Goal: Transaction & Acquisition: Purchase product/service

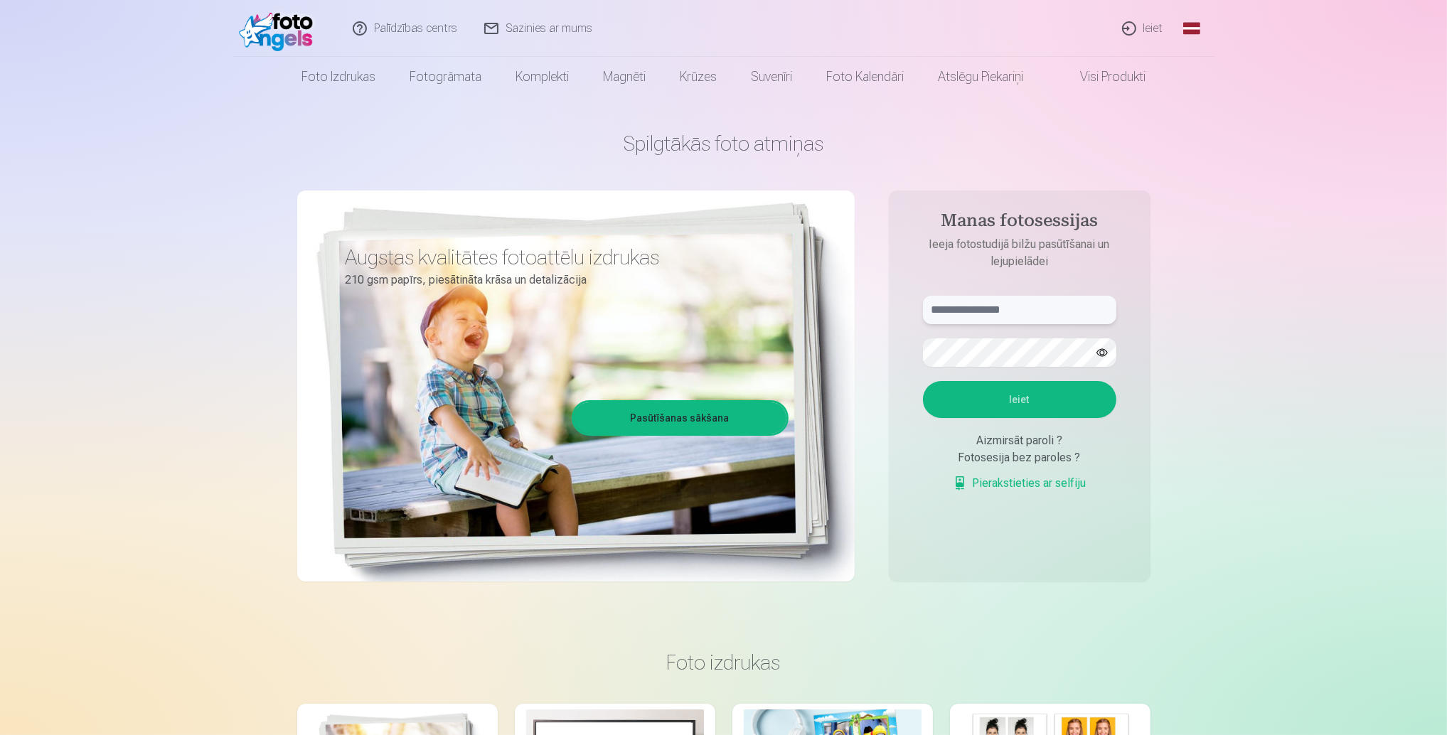
click at [1023, 308] on input "text" at bounding box center [1019, 310] width 193 height 28
type input "**********"
click at [923, 381] on button "Ieiet" at bounding box center [1019, 399] width 193 height 37
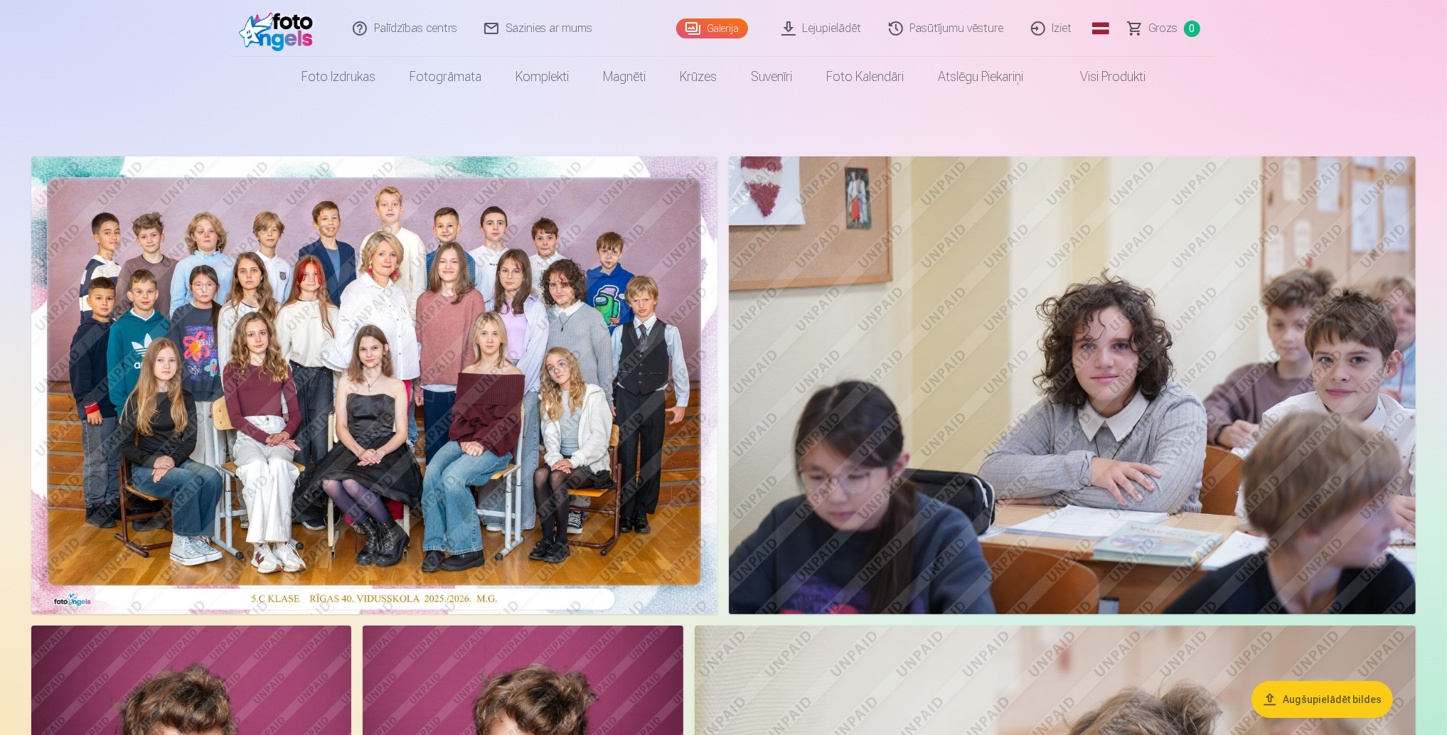
click at [353, 465] on img at bounding box center [374, 385] width 686 height 458
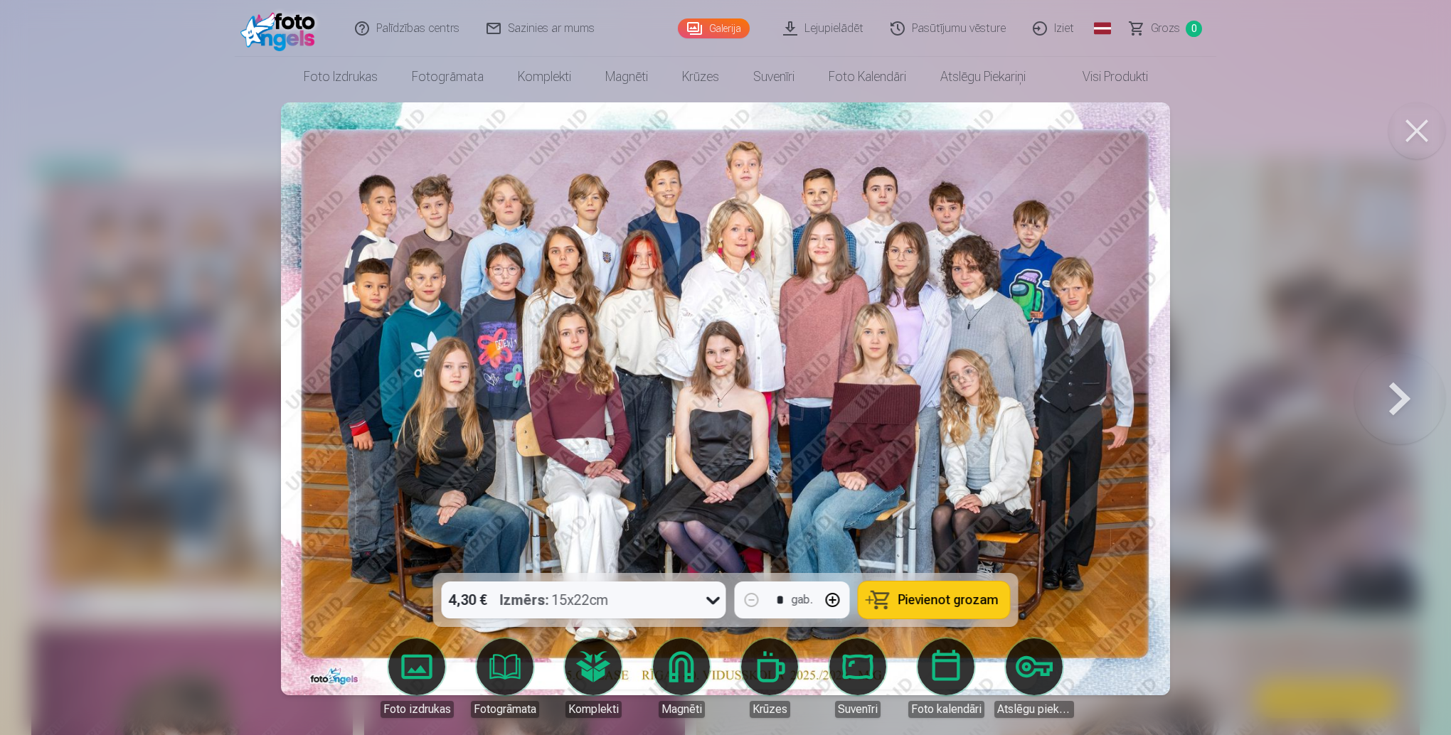
click at [934, 603] on span "Pievienot grozam" at bounding box center [948, 600] width 100 height 13
click at [1428, 129] on button at bounding box center [1416, 130] width 57 height 57
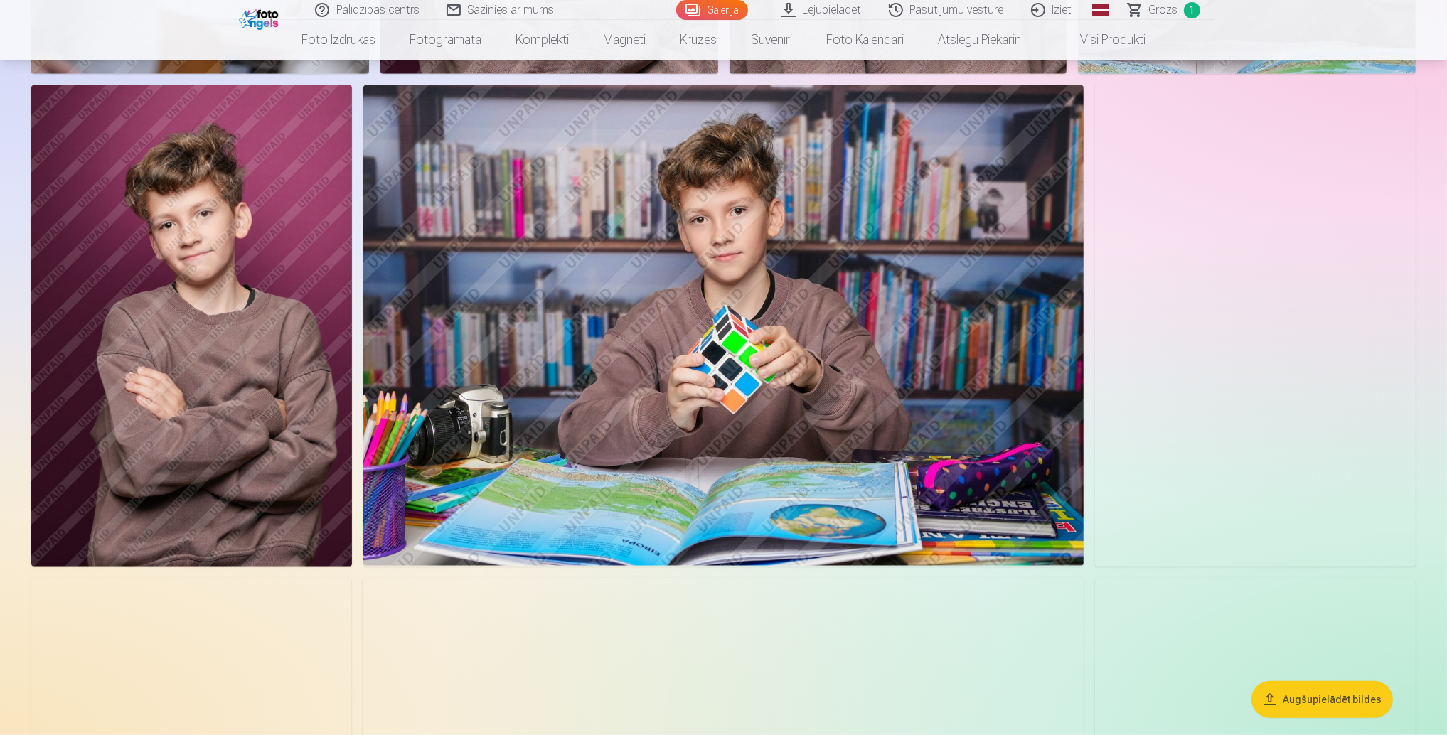
scroll to position [1564, 0]
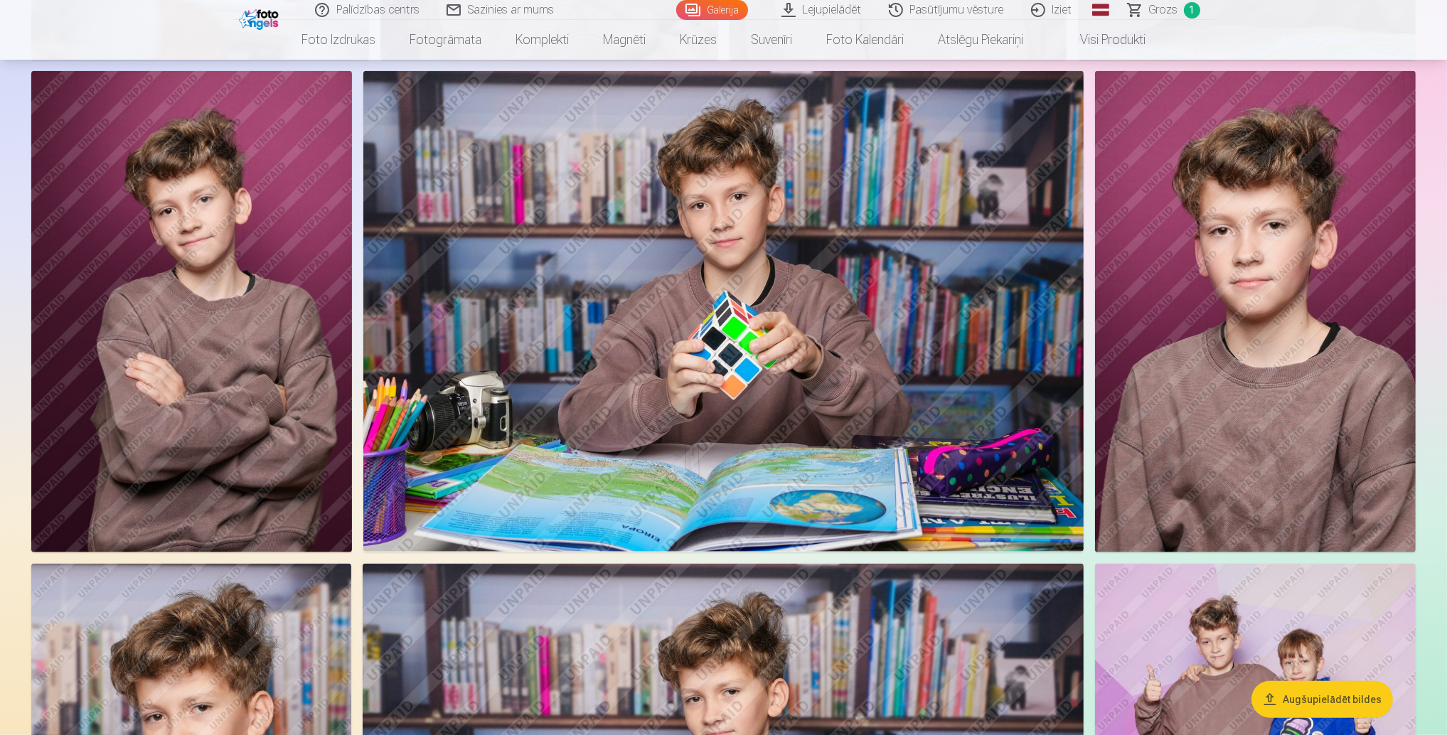
click at [1242, 321] on img at bounding box center [1255, 311] width 321 height 481
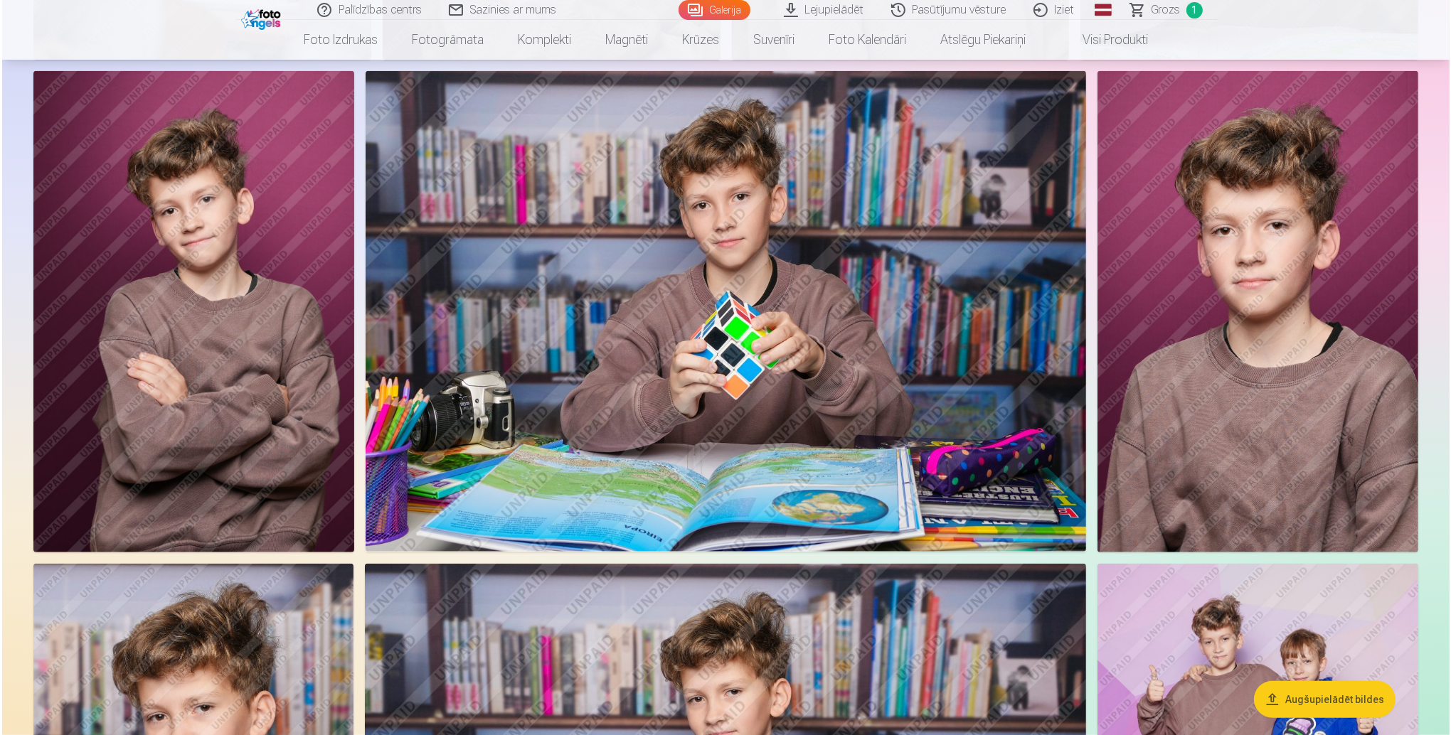
scroll to position [1567, 0]
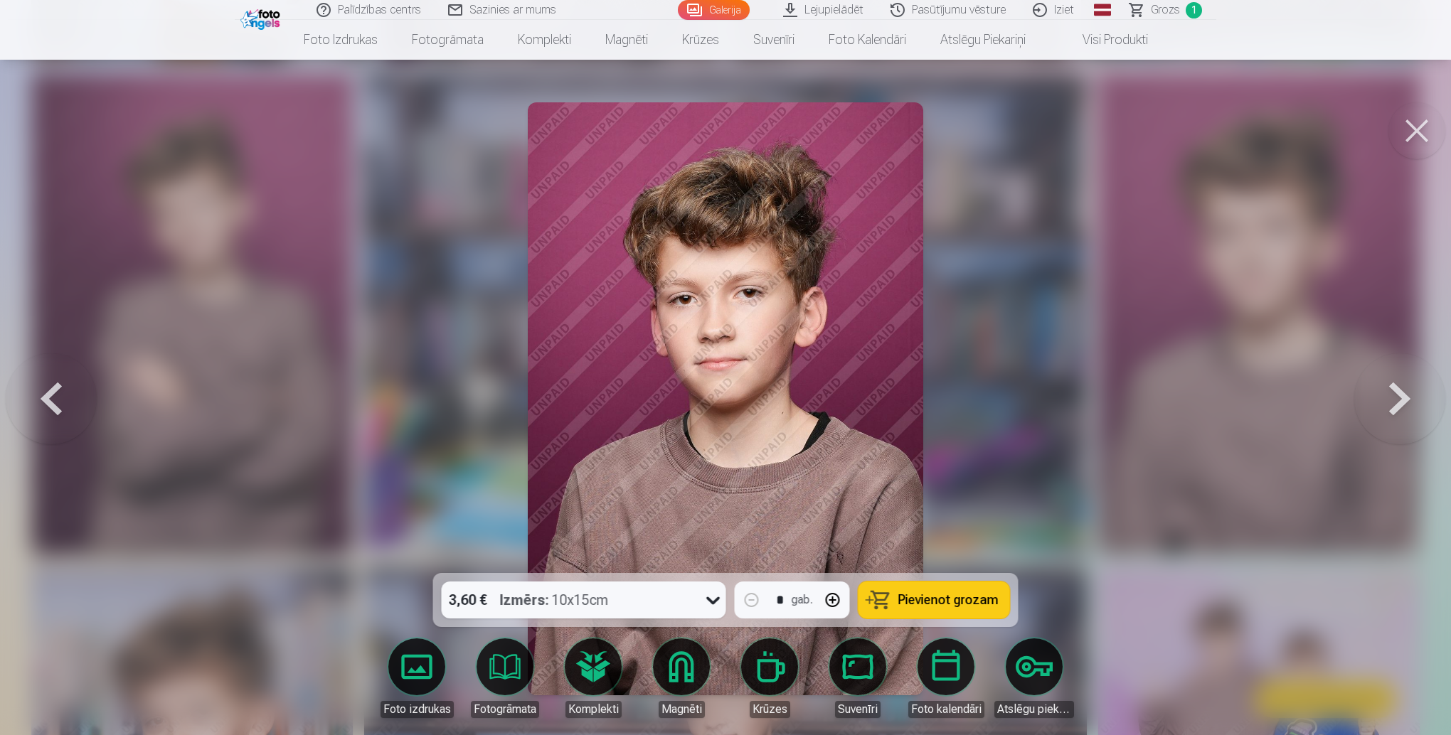
click at [835, 599] on button "button" at bounding box center [833, 600] width 34 height 34
type input "*"
click at [1414, 130] on button at bounding box center [1416, 130] width 57 height 57
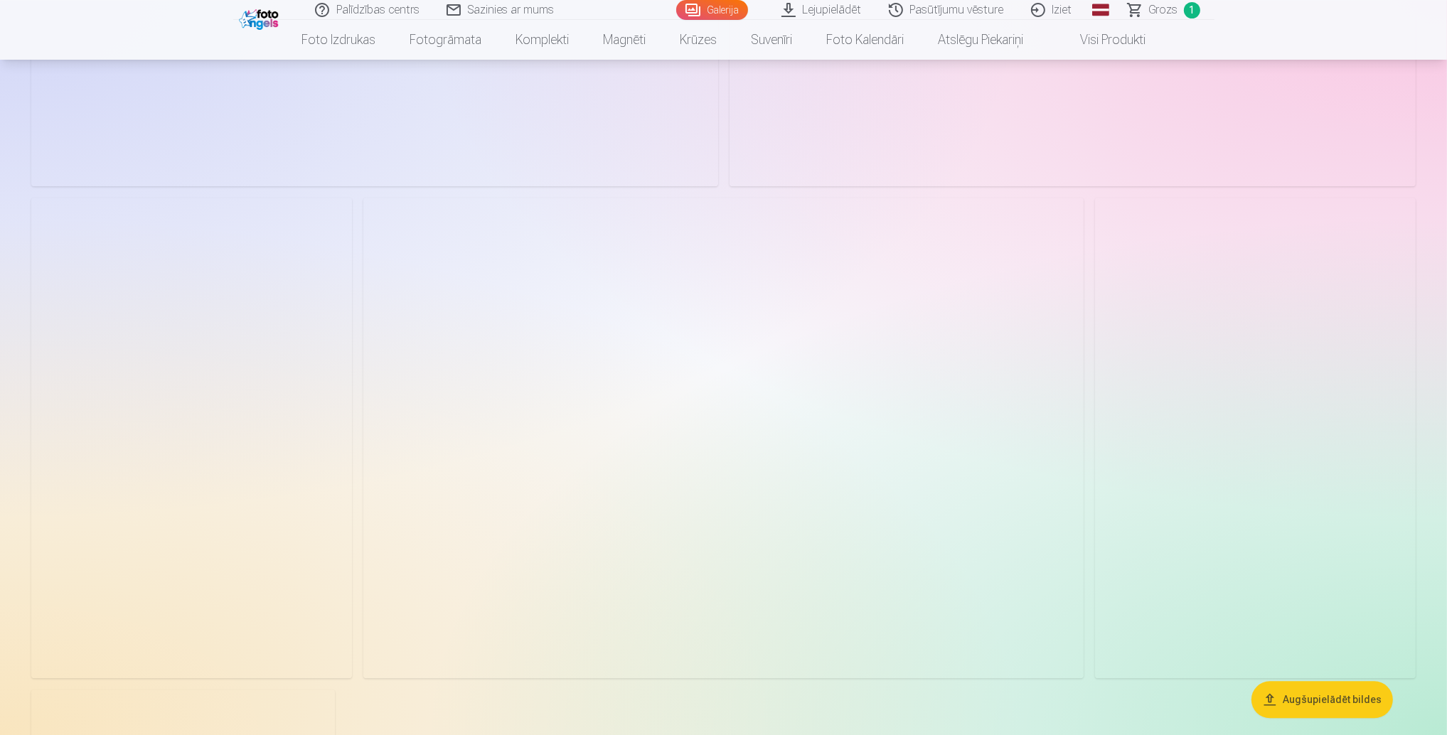
scroll to position [4409, 0]
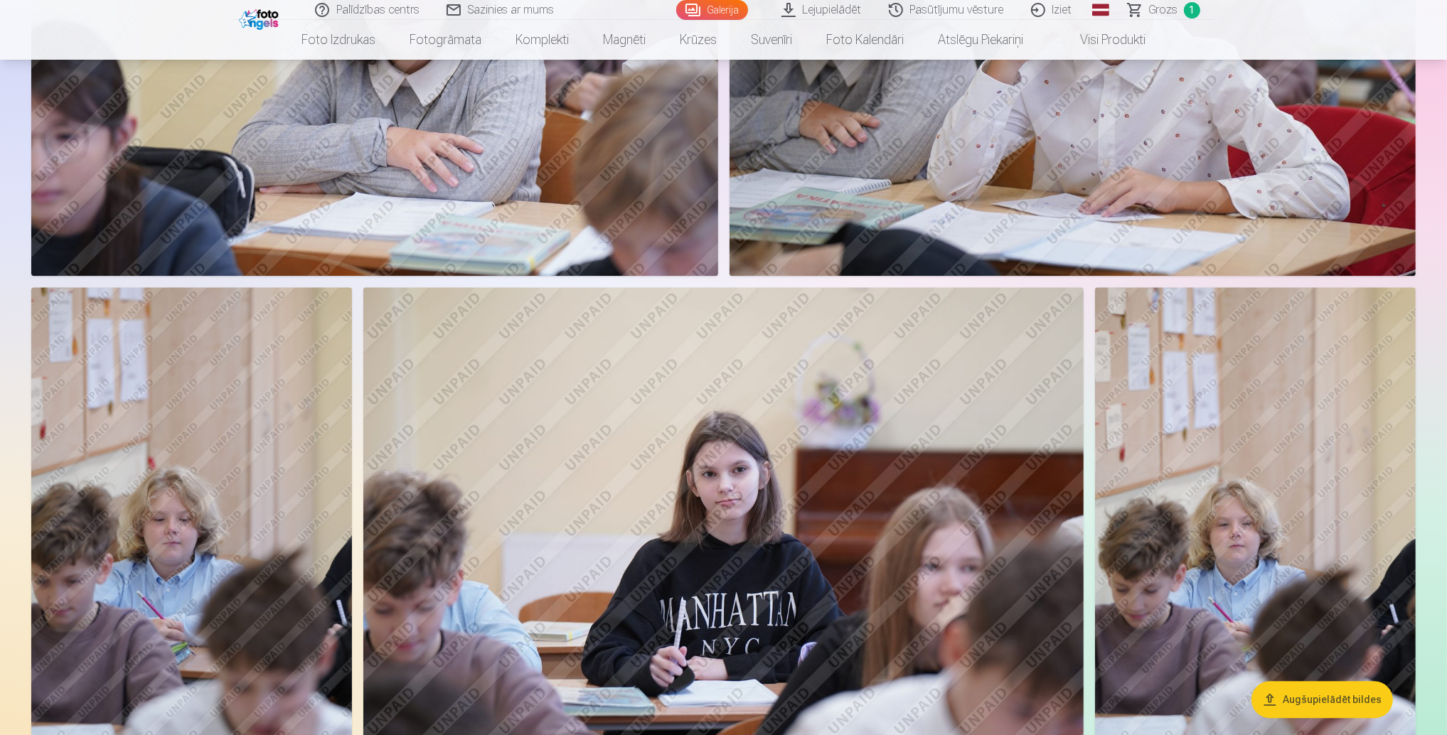
click at [1158, 8] on span "Grozs" at bounding box center [1163, 9] width 29 height 17
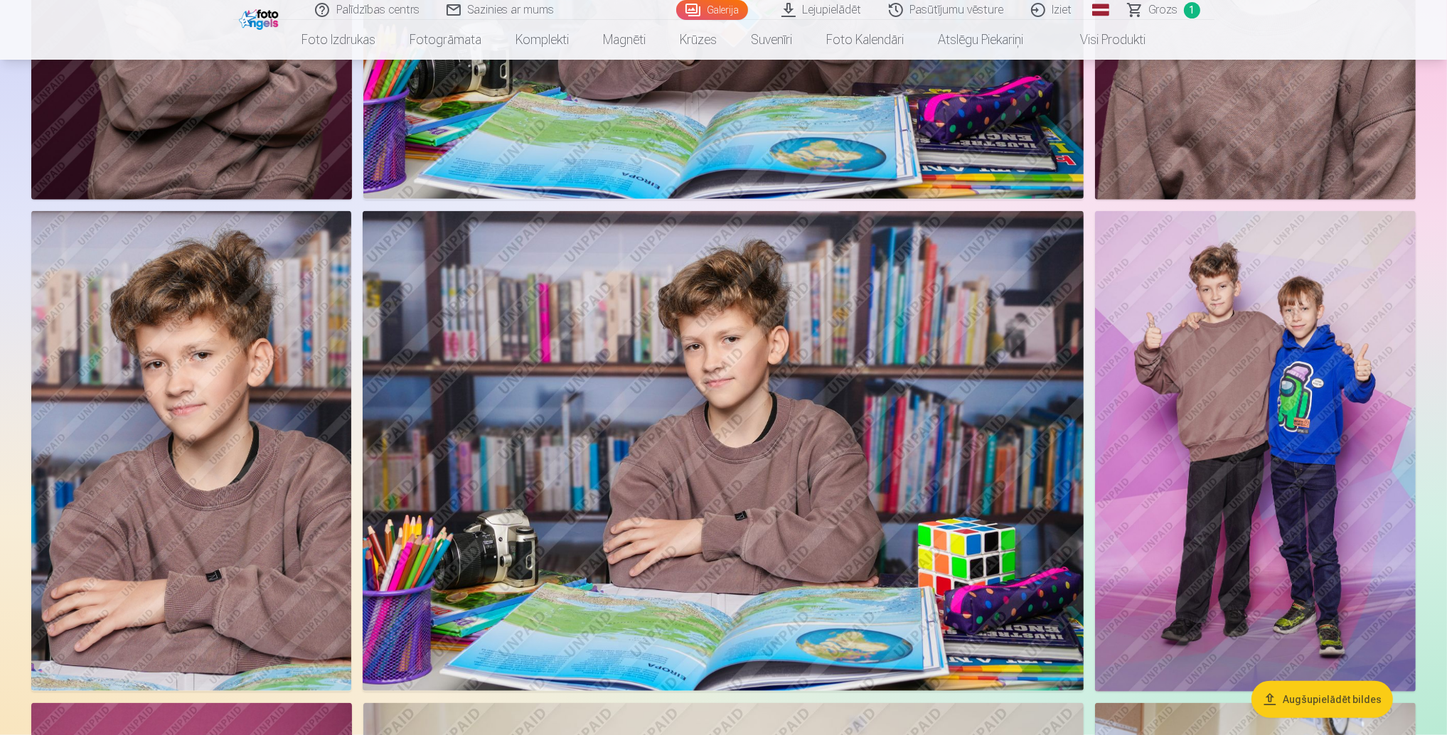
scroll to position [1493, 0]
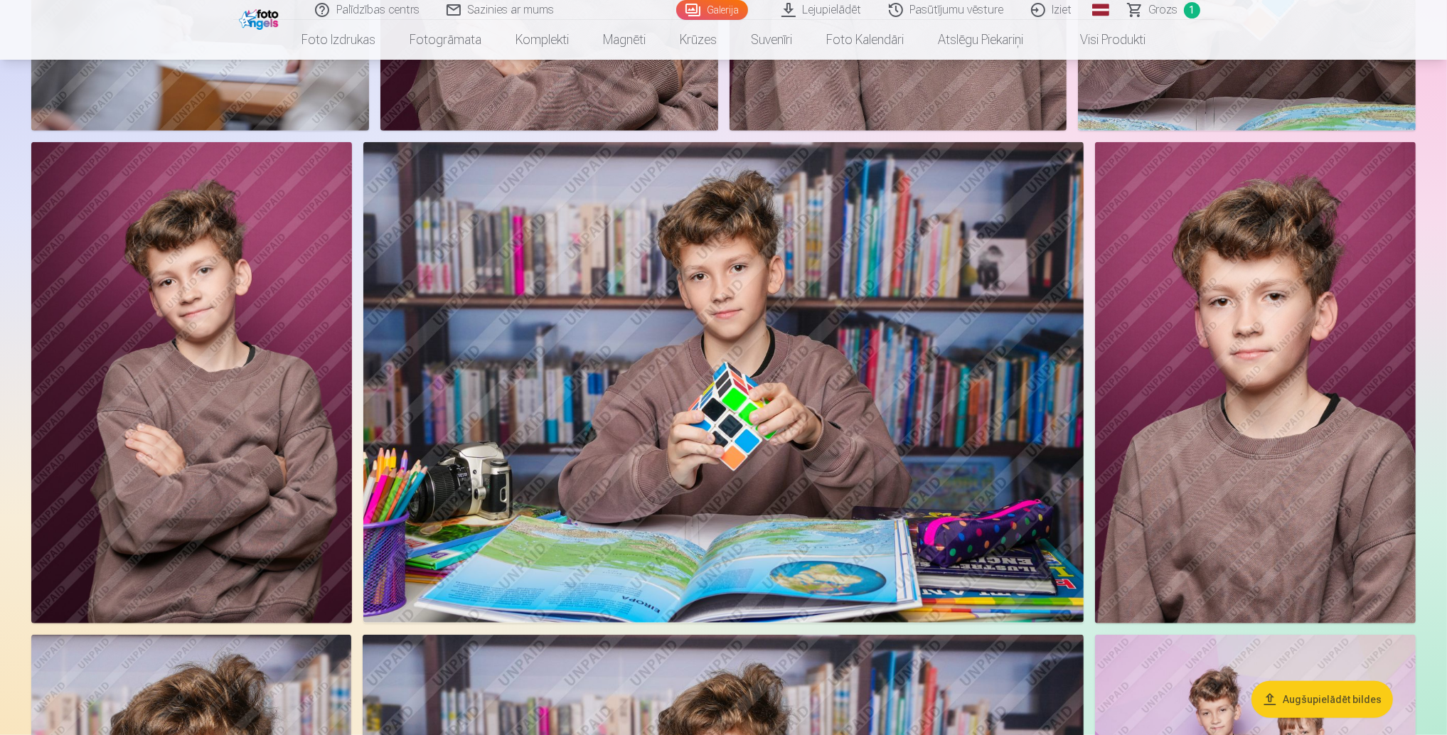
click at [1263, 420] on img at bounding box center [1255, 382] width 321 height 481
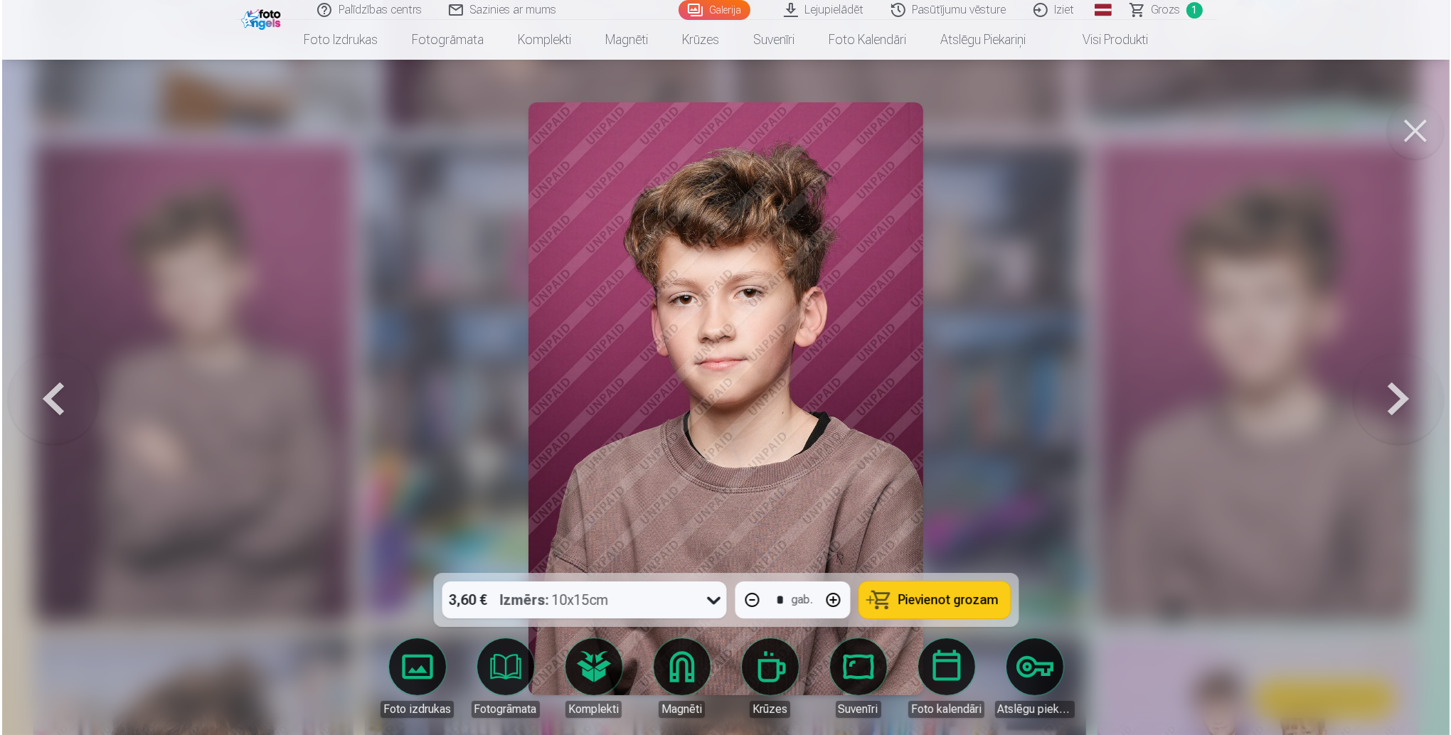
scroll to position [1495, 0]
click at [911, 596] on span "Pievienot grozam" at bounding box center [948, 600] width 100 height 13
type input "*"
click at [1172, 13] on span "Grozs" at bounding box center [1165, 9] width 29 height 17
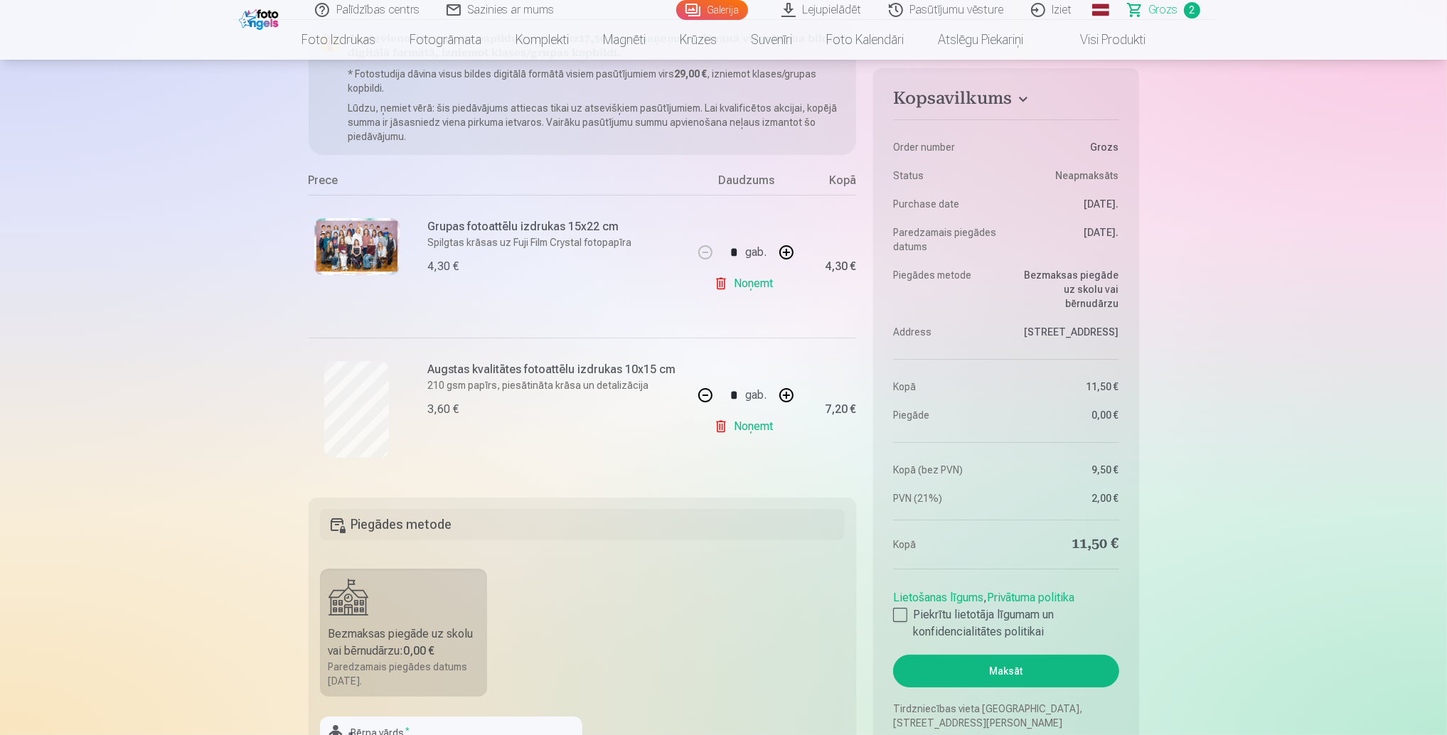
scroll to position [284, 0]
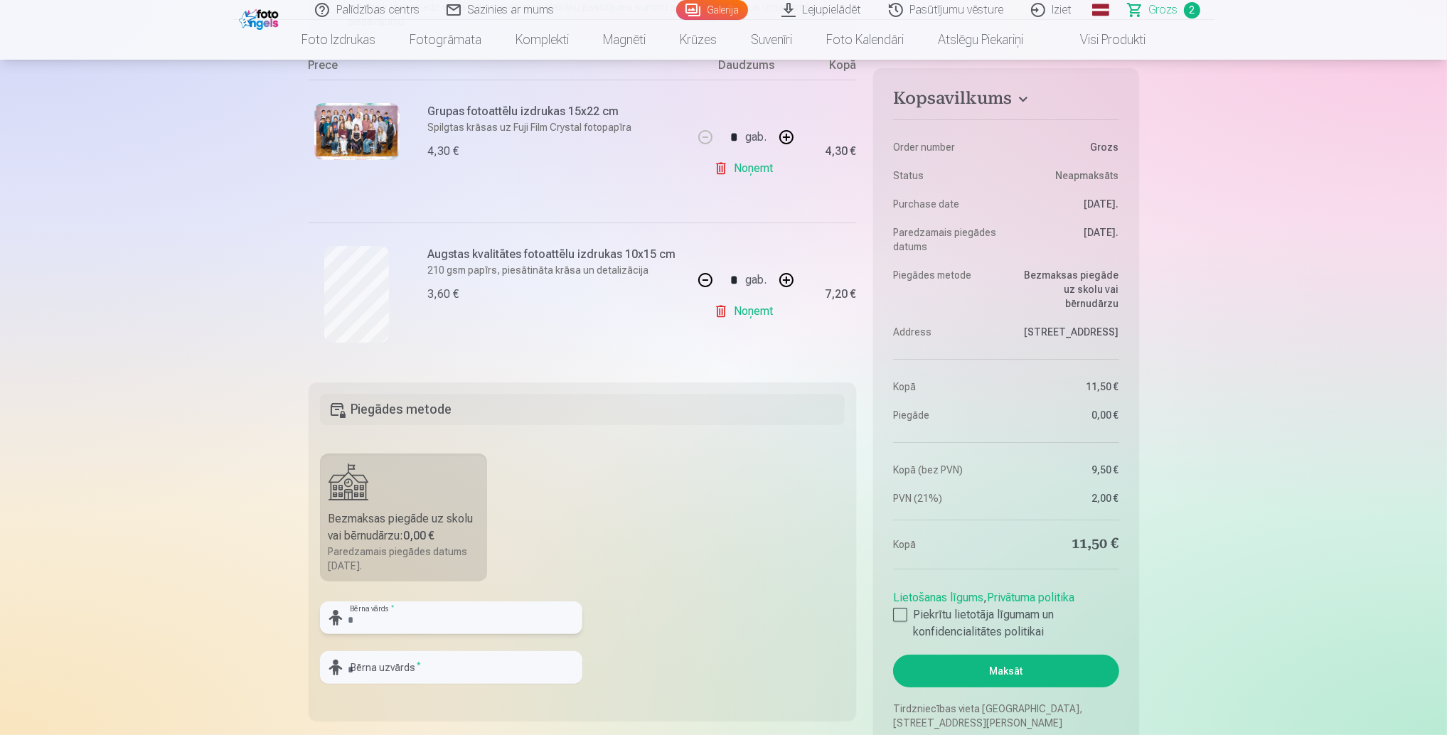
click at [444, 604] on input "text" at bounding box center [451, 618] width 262 height 33
type input "*****"
click at [434, 671] on input "text" at bounding box center [451, 667] width 262 height 33
type input "*********"
click at [898, 612] on div at bounding box center [900, 615] width 14 height 14
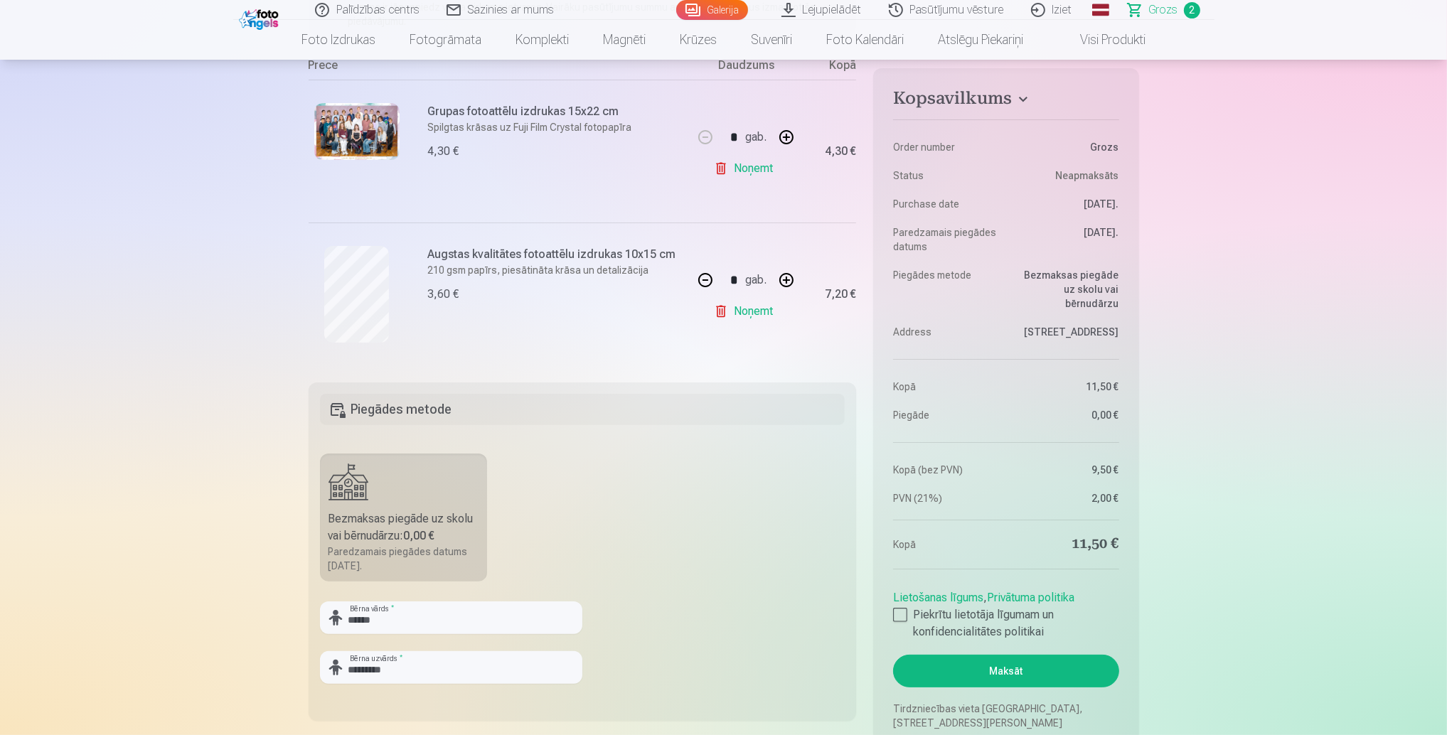
click at [1008, 667] on button "Maksāt" at bounding box center [1005, 671] width 225 height 33
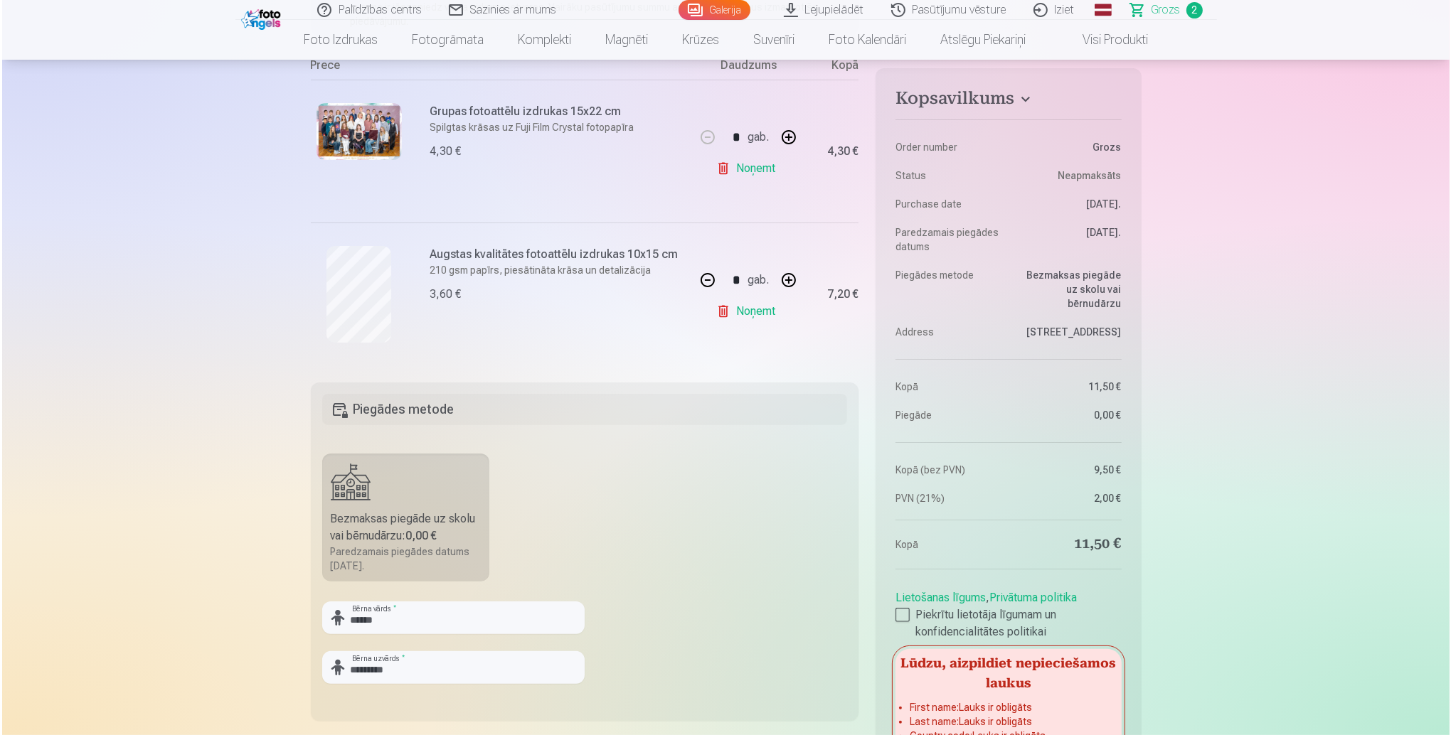
scroll to position [796, 0]
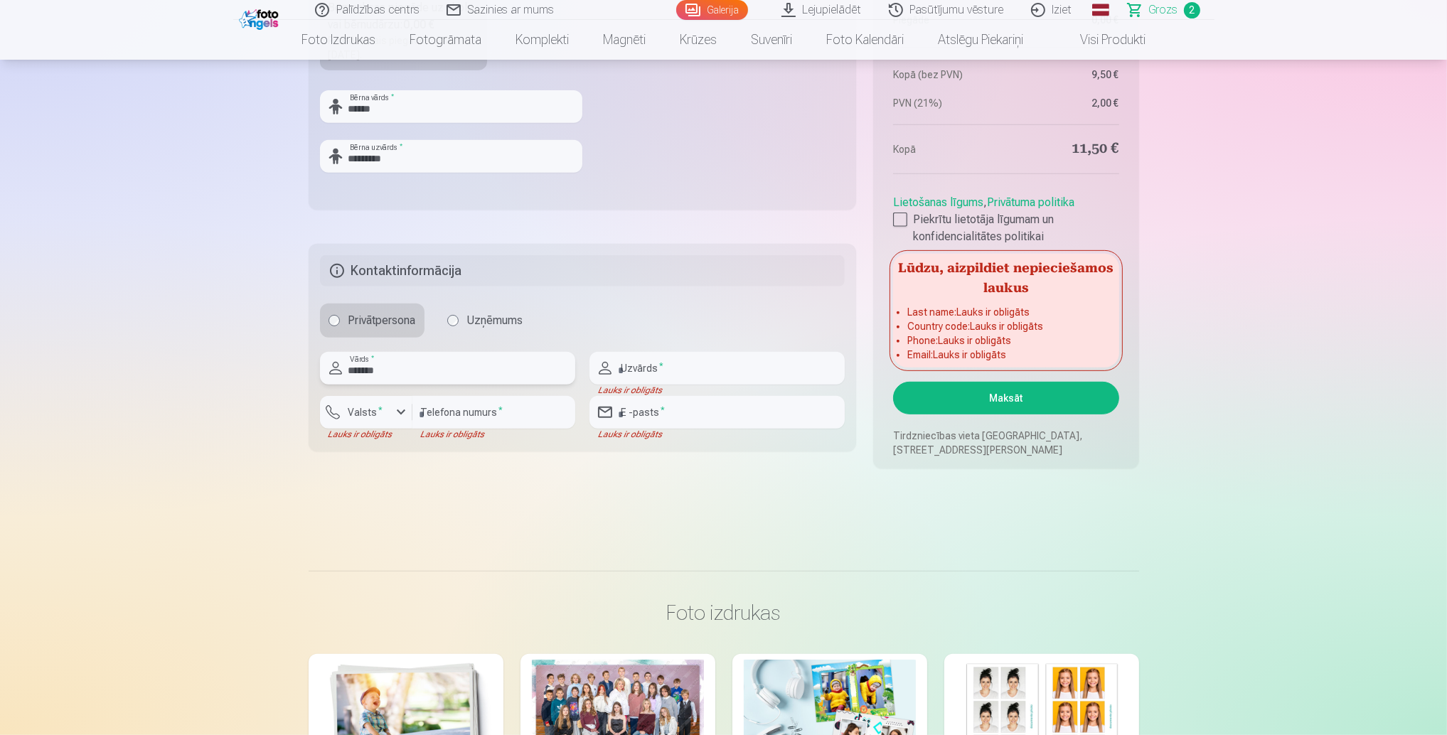
type input "*******"
click at [809, 365] on input "text" at bounding box center [716, 368] width 255 height 33
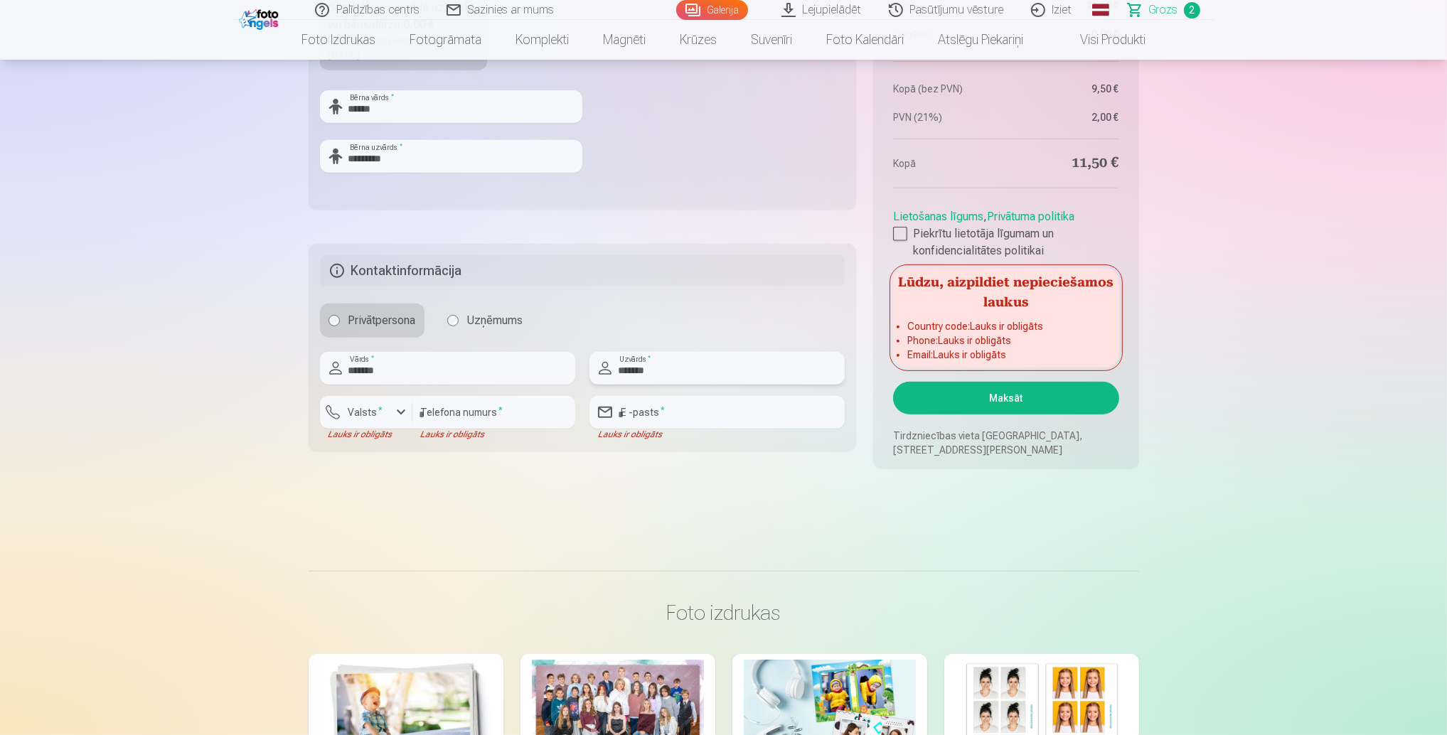
type input "*******"
click at [397, 410] on div "button" at bounding box center [401, 412] width 17 height 17
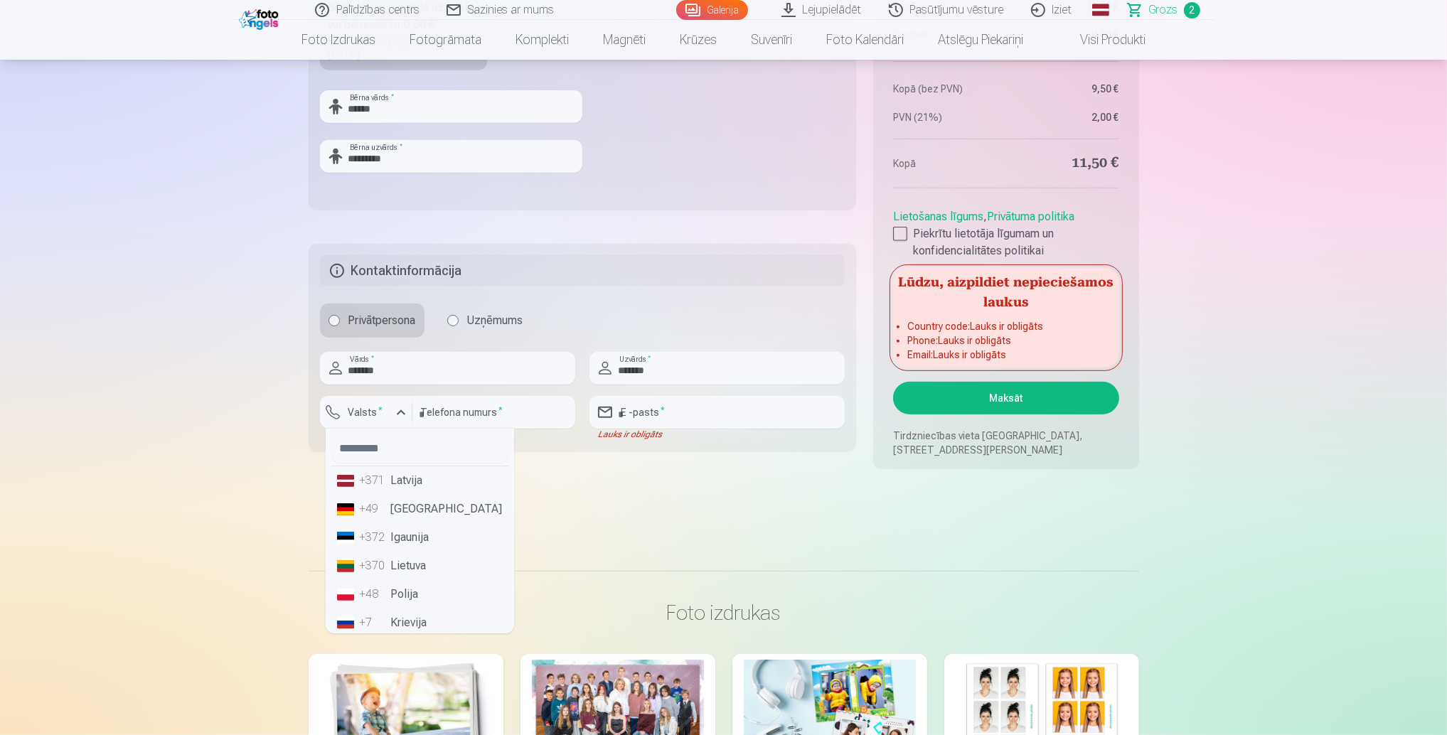
click at [409, 479] on li "+371 Latvija" at bounding box center [419, 480] width 177 height 28
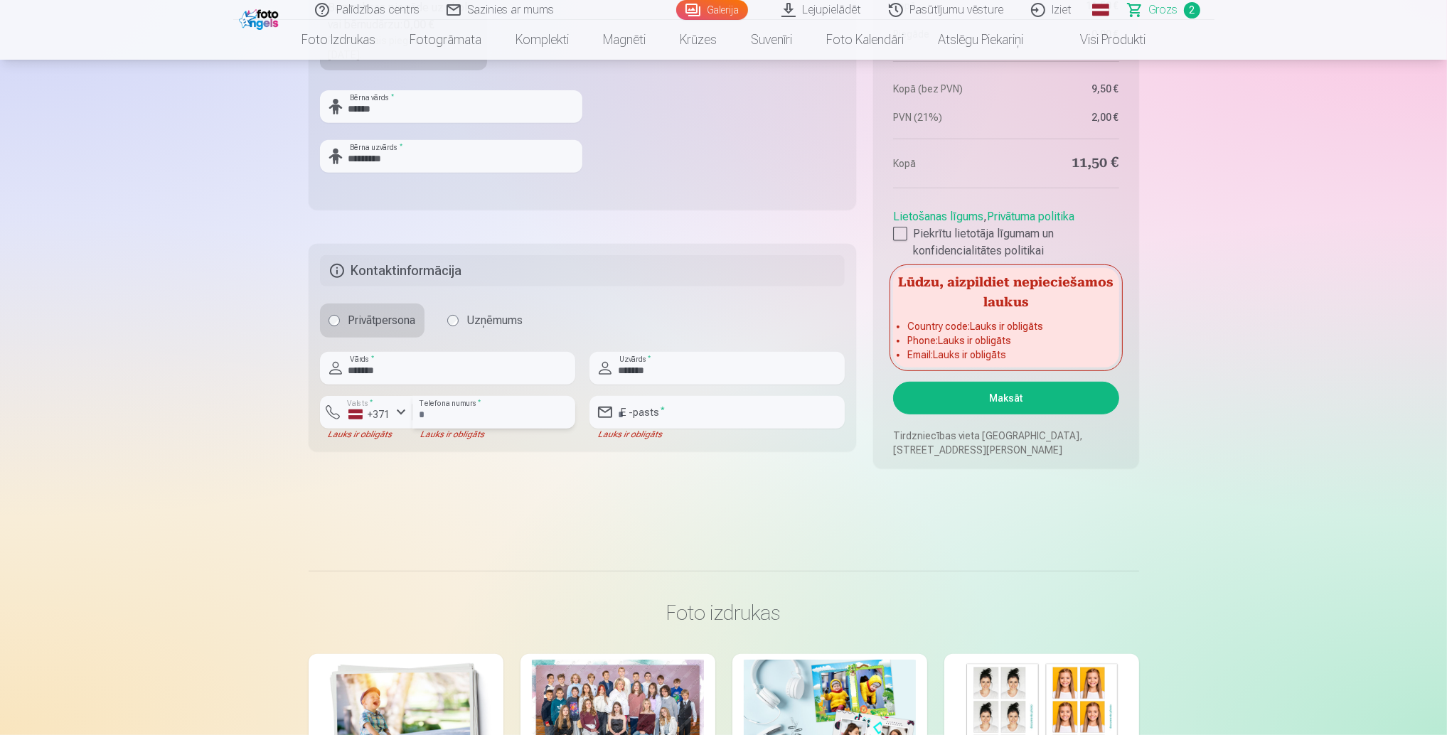
click at [443, 412] on input "number" at bounding box center [493, 412] width 163 height 33
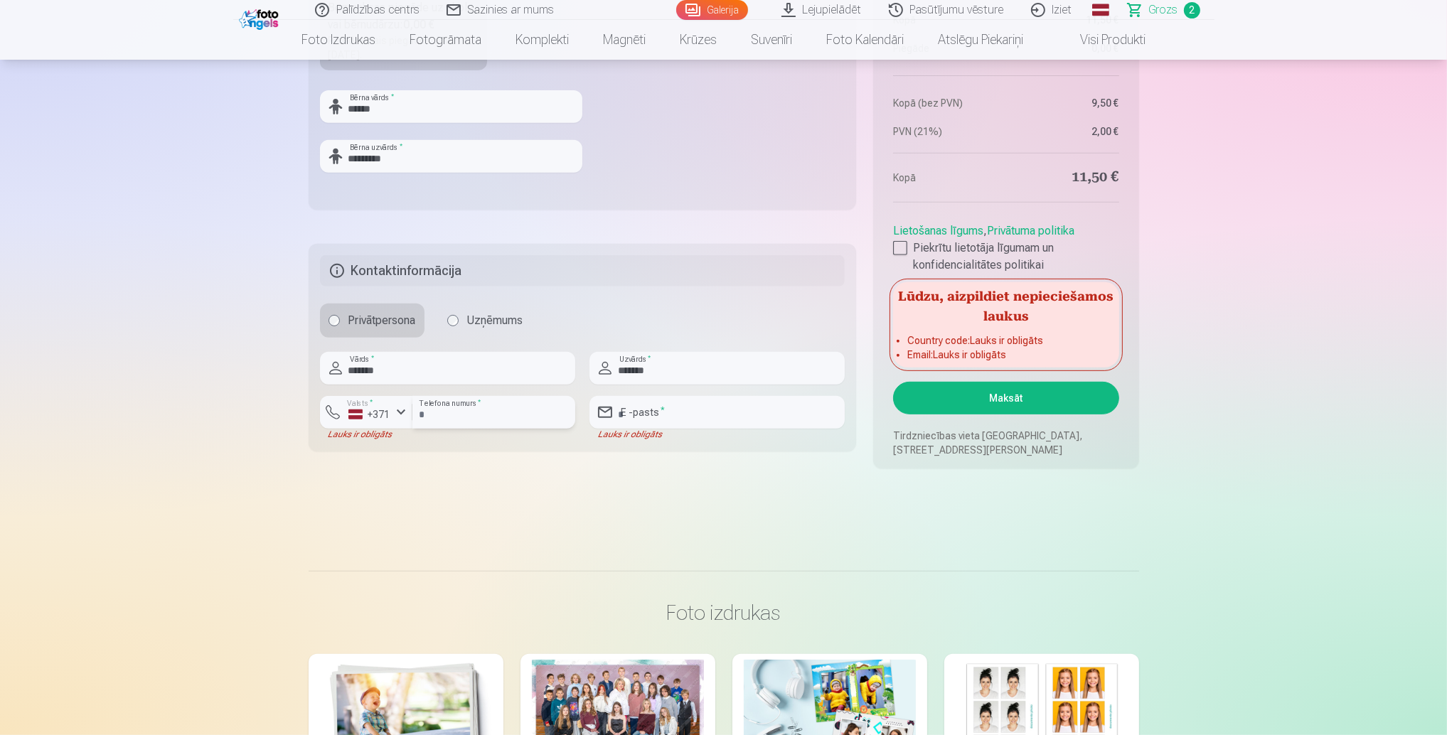
type input "********"
click at [678, 405] on input "email" at bounding box center [716, 412] width 255 height 33
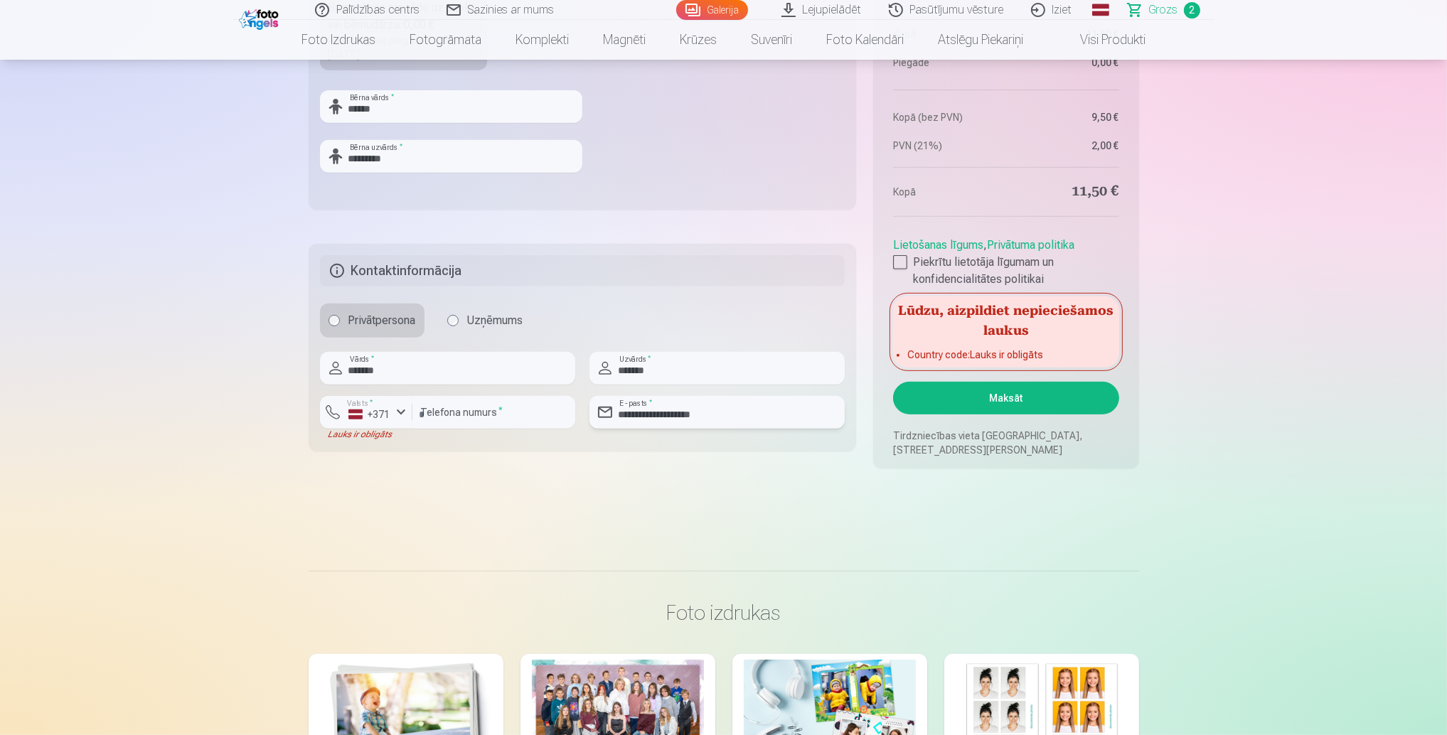
type input "**********"
click at [1005, 400] on button "Maksāt" at bounding box center [1005, 398] width 225 height 33
